Goal: Information Seeking & Learning: Learn about a topic

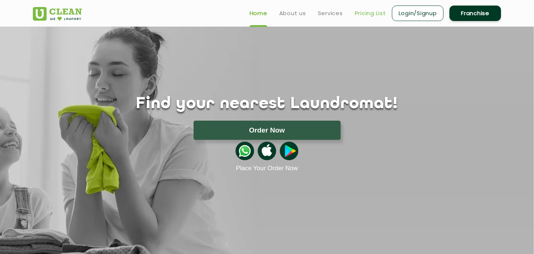
click at [365, 11] on link "Pricing List" at bounding box center [370, 13] width 31 height 9
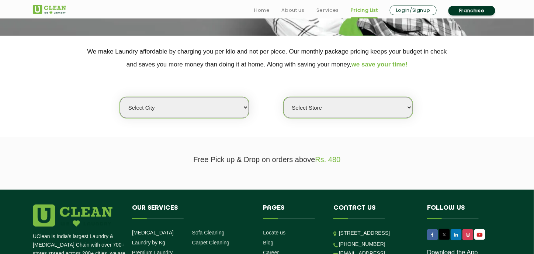
scroll to position [136, 0]
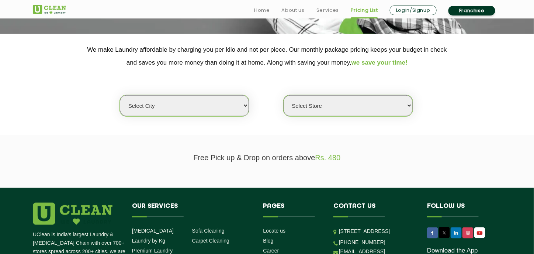
click at [207, 107] on select "Select city [GEOGRAPHIC_DATA] [GEOGRAPHIC_DATA] [GEOGRAPHIC_DATA] [GEOGRAPHIC_D…" at bounding box center [184, 105] width 129 height 21
click at [149, 104] on select "Select city [GEOGRAPHIC_DATA] [GEOGRAPHIC_DATA] [GEOGRAPHIC_DATA] [GEOGRAPHIC_D…" at bounding box center [184, 105] width 129 height 21
select select "4"
click at [120, 95] on select "Select city [GEOGRAPHIC_DATA] [GEOGRAPHIC_DATA] [GEOGRAPHIC_DATA] [GEOGRAPHIC_D…" at bounding box center [184, 105] width 129 height 21
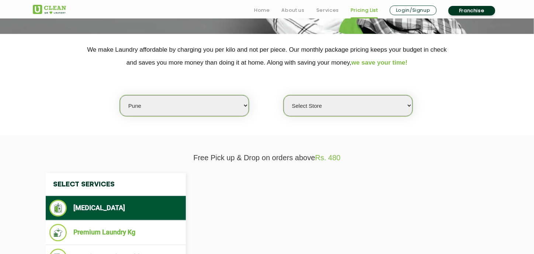
select select "0"
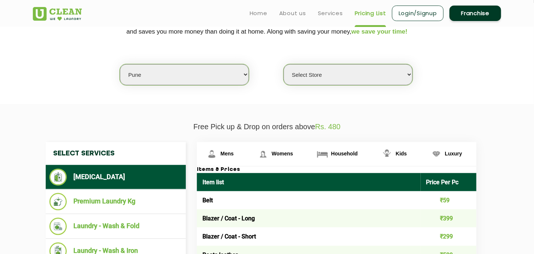
scroll to position [167, 0]
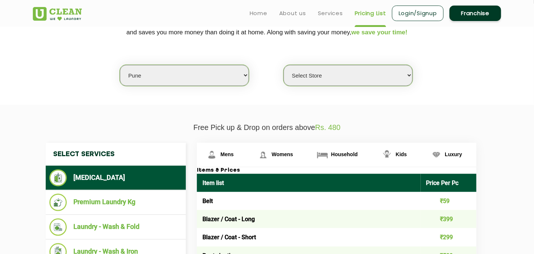
click at [345, 73] on select "Select Store [GEOGRAPHIC_DATA] [GEOGRAPHIC_DATA] [GEOGRAPHIC_DATA] [GEOGRAPHIC_…" at bounding box center [348, 75] width 129 height 21
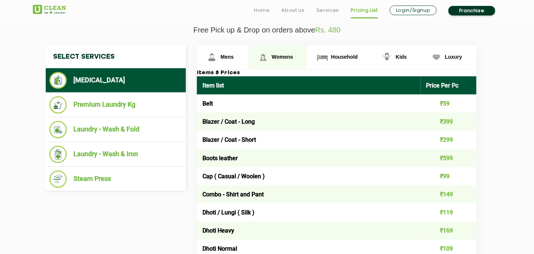
scroll to position [263, 0]
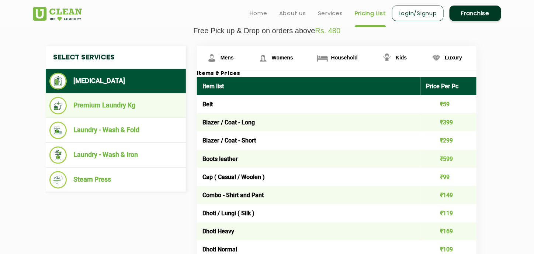
drag, startPoint x: 284, startPoint y: 130, endPoint x: 131, endPoint y: 105, distance: 155.2
click at [131, 105] on li "Premium Laundry Kg" at bounding box center [115, 105] width 133 height 17
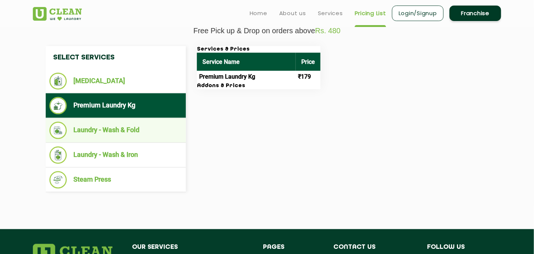
click at [154, 128] on li "Laundry - Wash & Fold" at bounding box center [115, 130] width 133 height 17
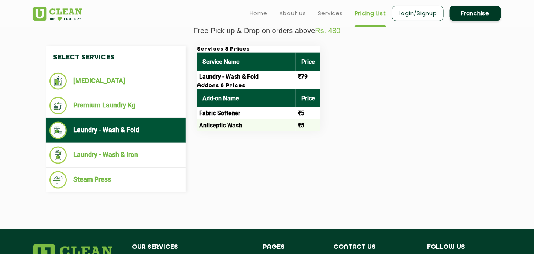
click at [154, 128] on li "Laundry - Wash & Fold" at bounding box center [115, 130] width 133 height 17
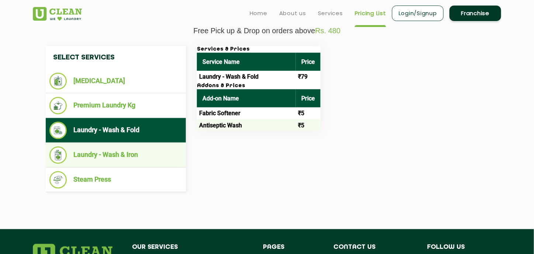
click at [154, 157] on li "Laundry - Wash & Iron" at bounding box center [115, 154] width 133 height 17
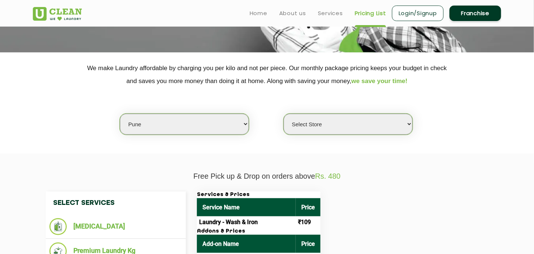
scroll to position [113, 0]
